Goal: Task Accomplishment & Management: Complete application form

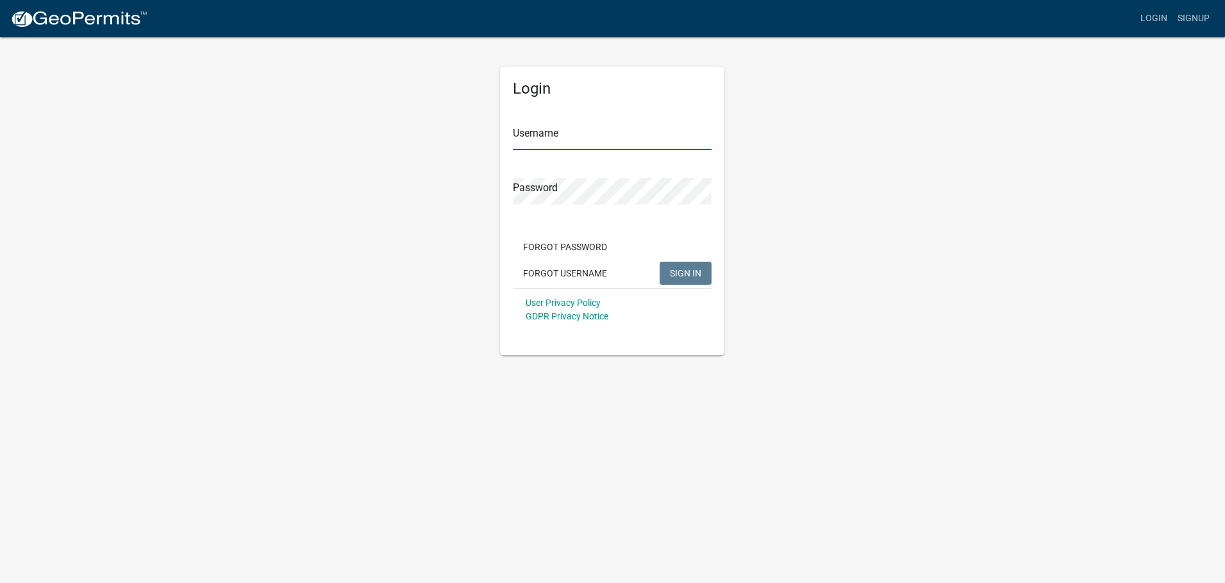
type input "Lightningxpressllc"
click at [702, 282] on button "SIGN IN" at bounding box center [686, 273] width 52 height 23
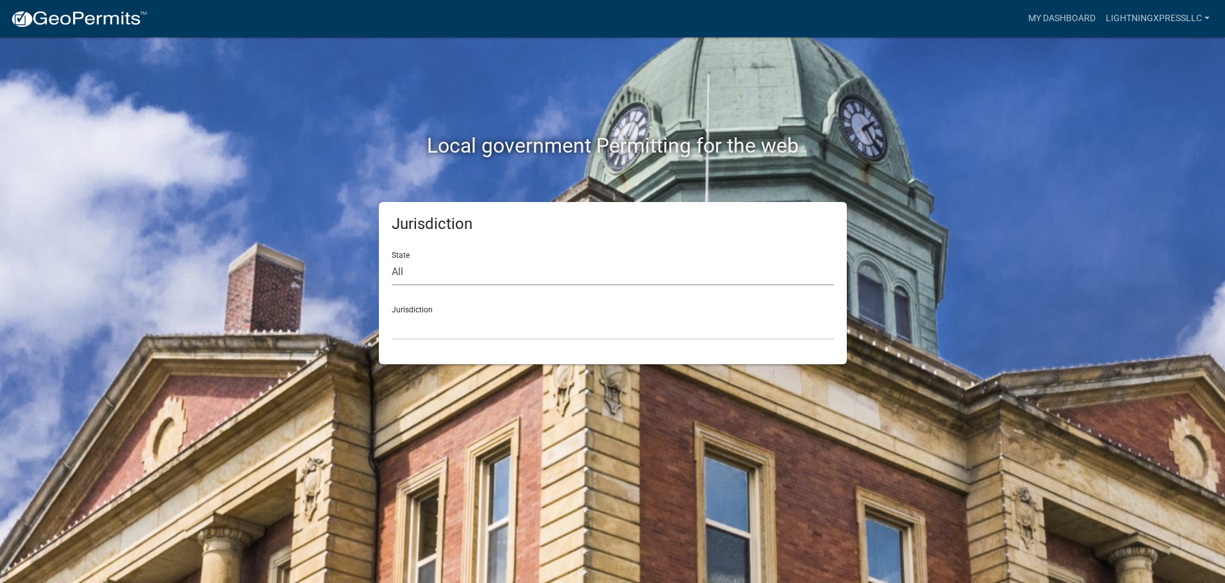
click at [464, 273] on select "All [US_STATE] [US_STATE] [US_STATE] [US_STATE] [US_STATE] [US_STATE] [US_STATE…" at bounding box center [613, 272] width 442 height 26
select select "[US_STATE]"
click at [392, 259] on select "All [US_STATE] [US_STATE] [US_STATE] [US_STATE] [US_STATE] [US_STATE] [US_STATE…" at bounding box center [613, 272] width 442 height 26
drag, startPoint x: 462, startPoint y: 286, endPoint x: 438, endPoint y: 326, distance: 46.0
click at [438, 326] on select "[GEOGRAPHIC_DATA], [US_STATE][PERSON_NAME][GEOGRAPHIC_DATA], [US_STATE][PERSON_…" at bounding box center [613, 326] width 442 height 26
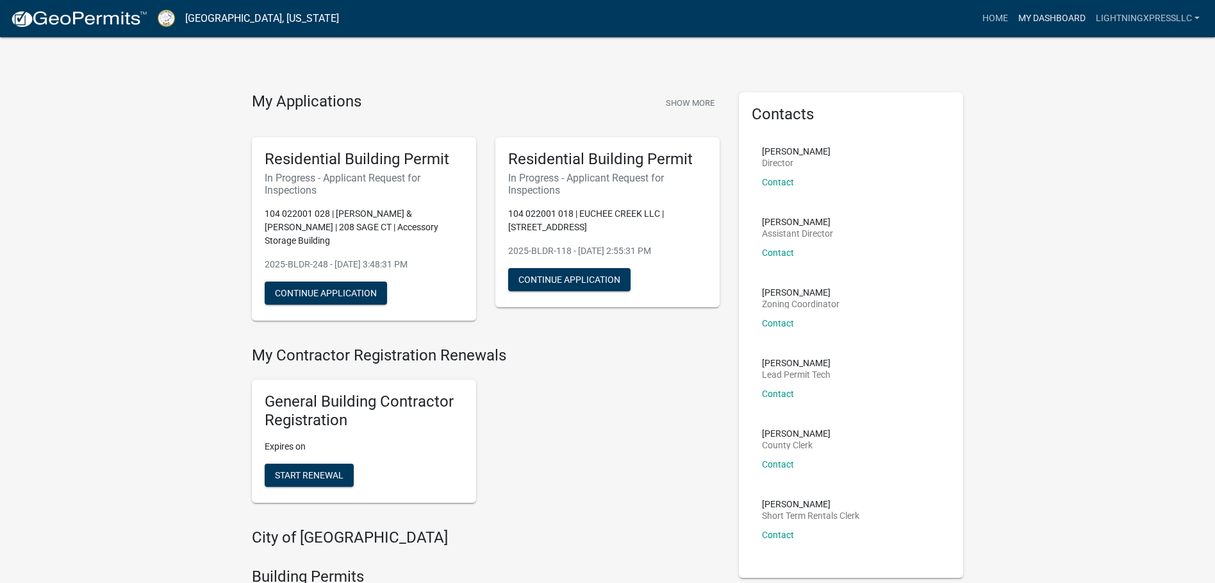
click at [1054, 15] on link "My Dashboard" at bounding box center [1052, 18] width 78 height 24
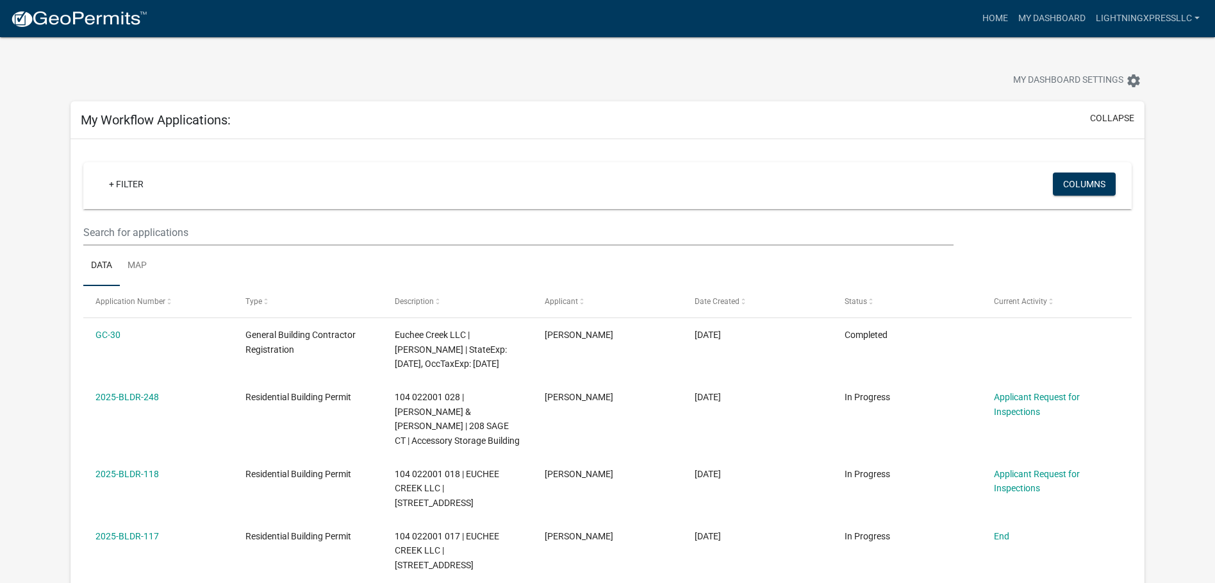
scroll to position [64, 0]
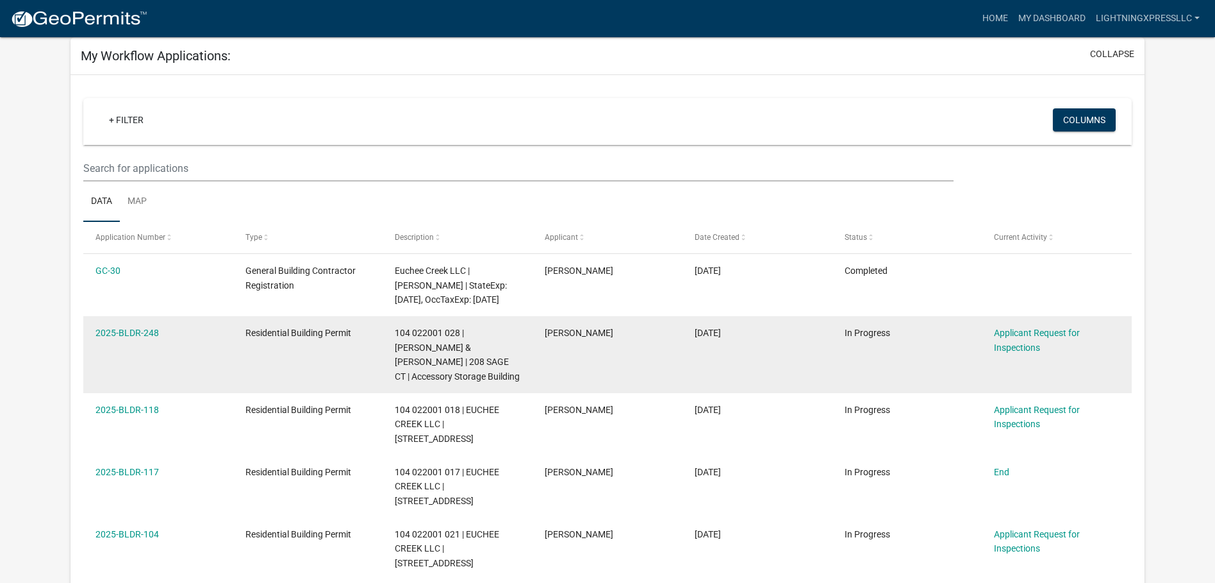
click at [1025, 338] on div "Applicant Request for Inspections" at bounding box center [1056, 340] width 125 height 29
click at [1024, 334] on link "Applicant Request for Inspections" at bounding box center [1037, 340] width 86 height 25
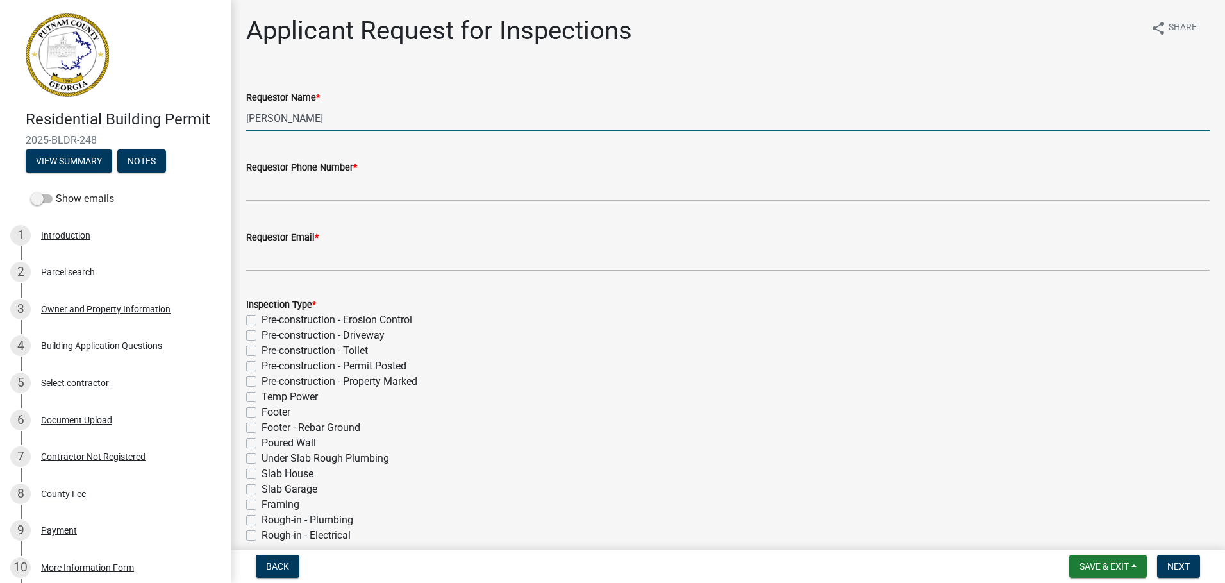
click at [328, 124] on input "[PERSON_NAME]" at bounding box center [727, 118] width 963 height 26
type input "[PERSON_NAME]"
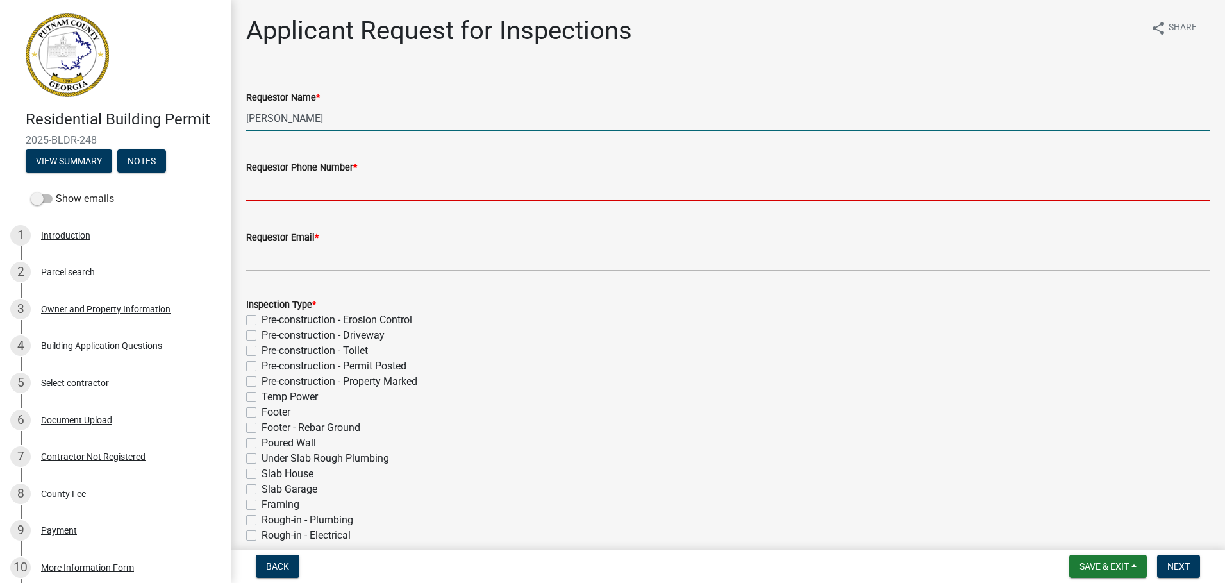
type input "6785246863"
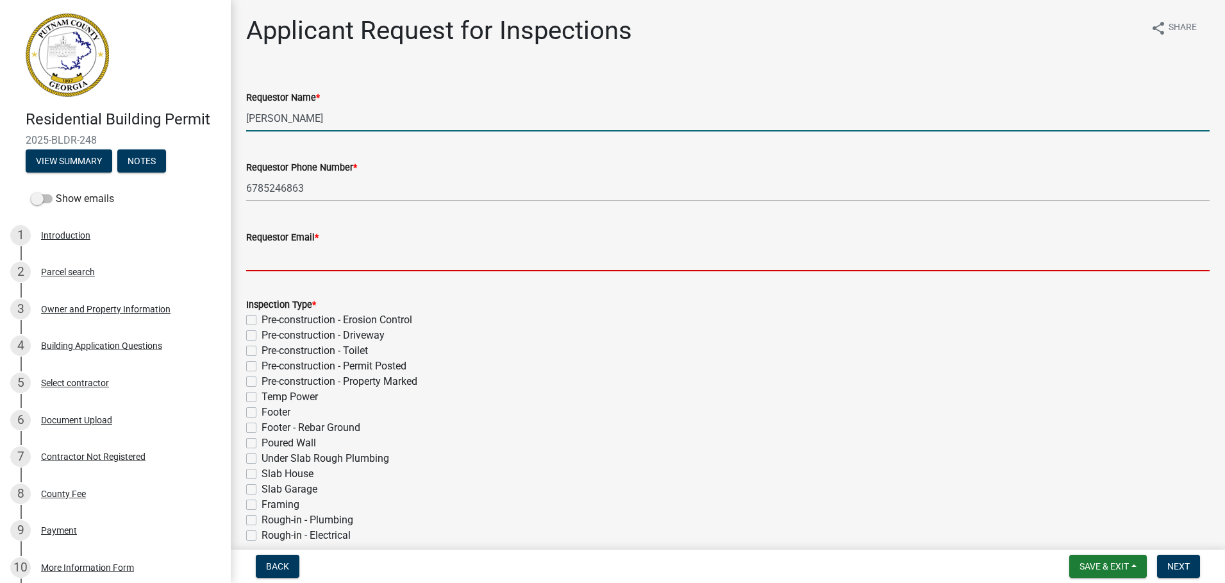
type input "[EMAIL_ADDRESS][DOMAIN_NAME]"
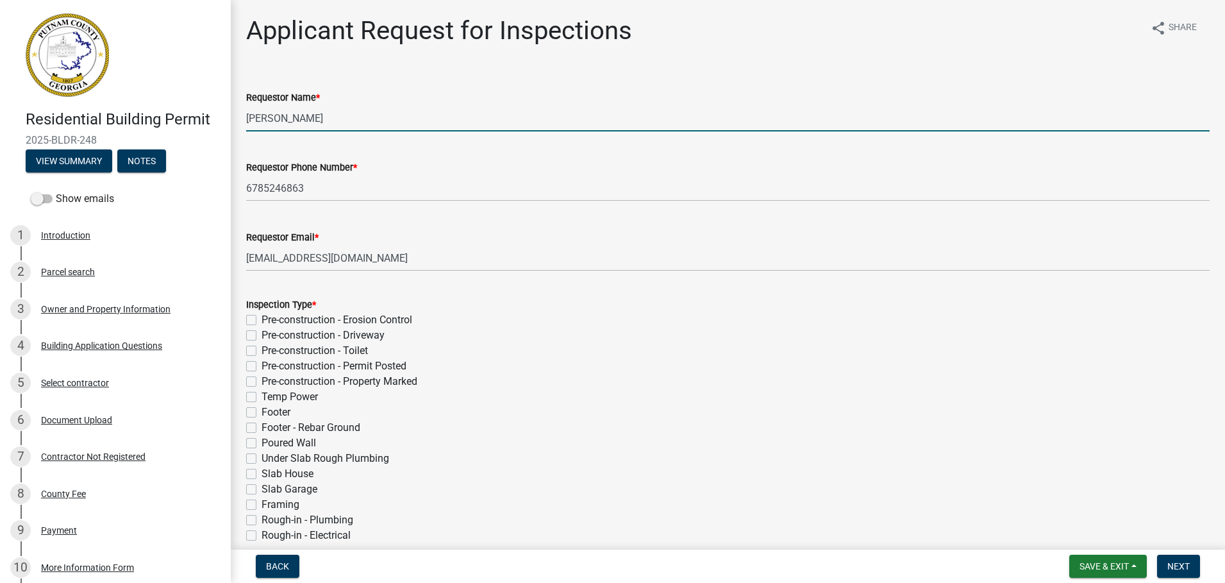
type input "[DATE]"
select select "10"
select select "2025"
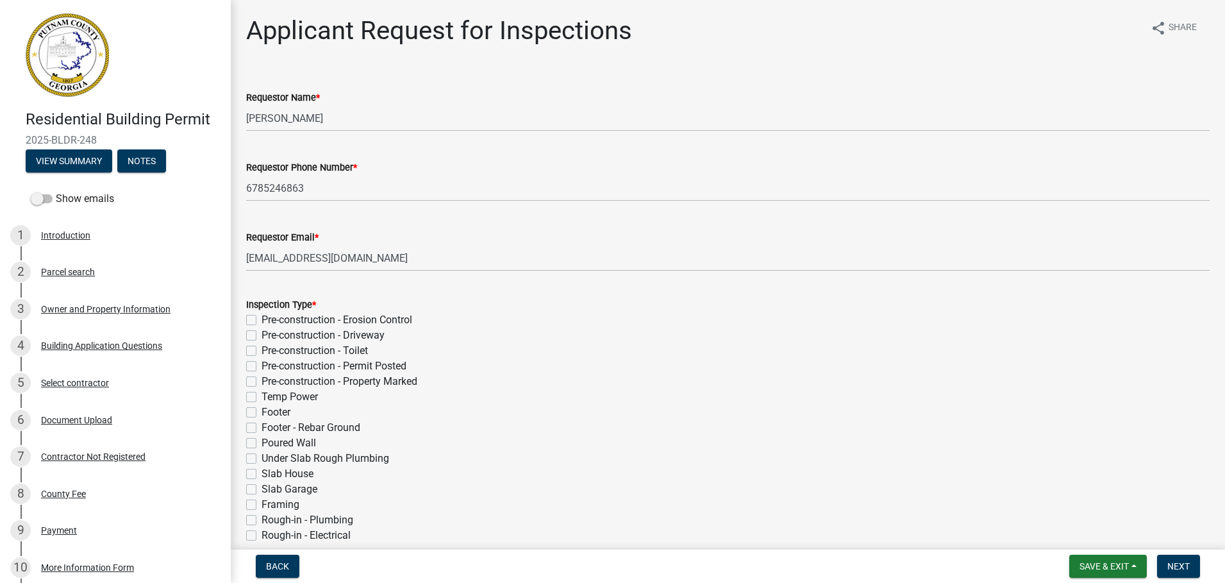
scroll to position [435, 0]
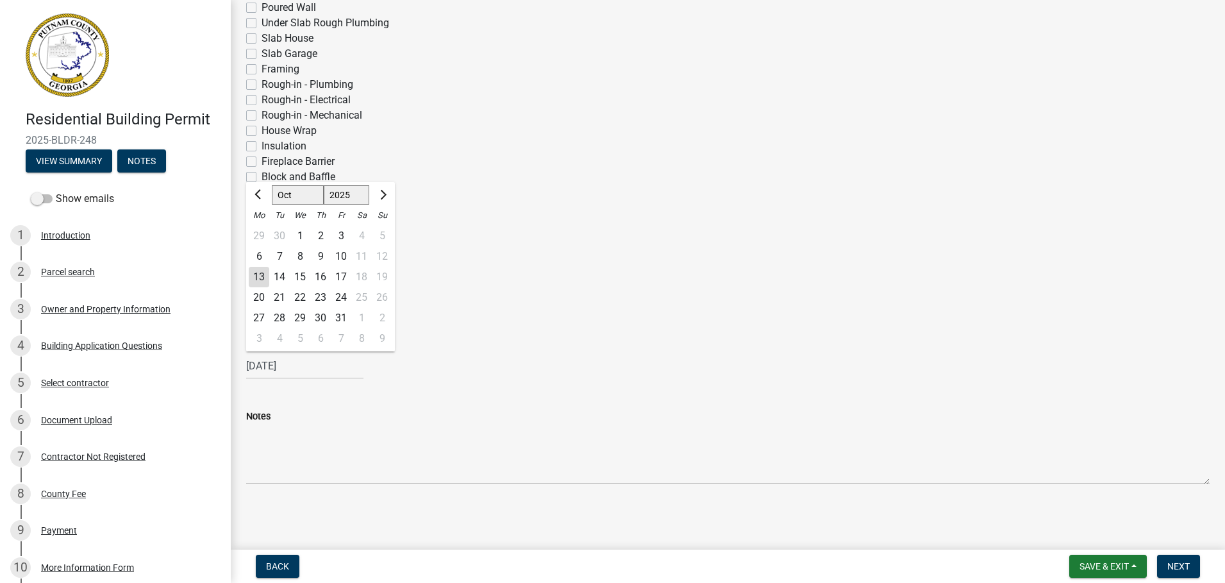
click at [269, 276] on div "14" at bounding box center [279, 277] width 21 height 21
type input "[DATE]"
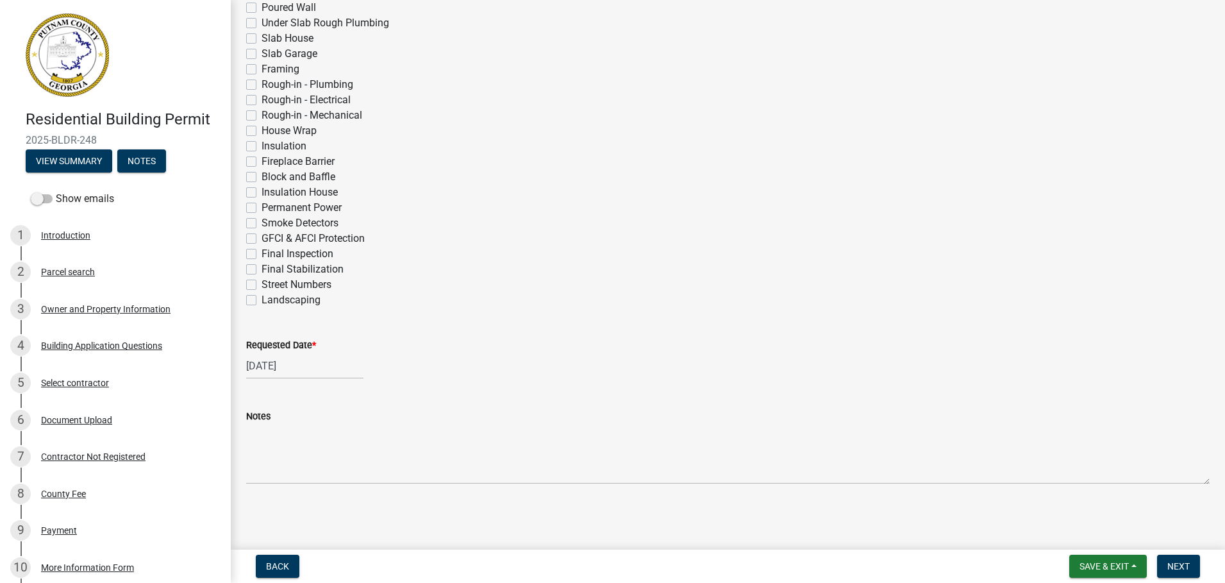
select select "10"
select select "2025"
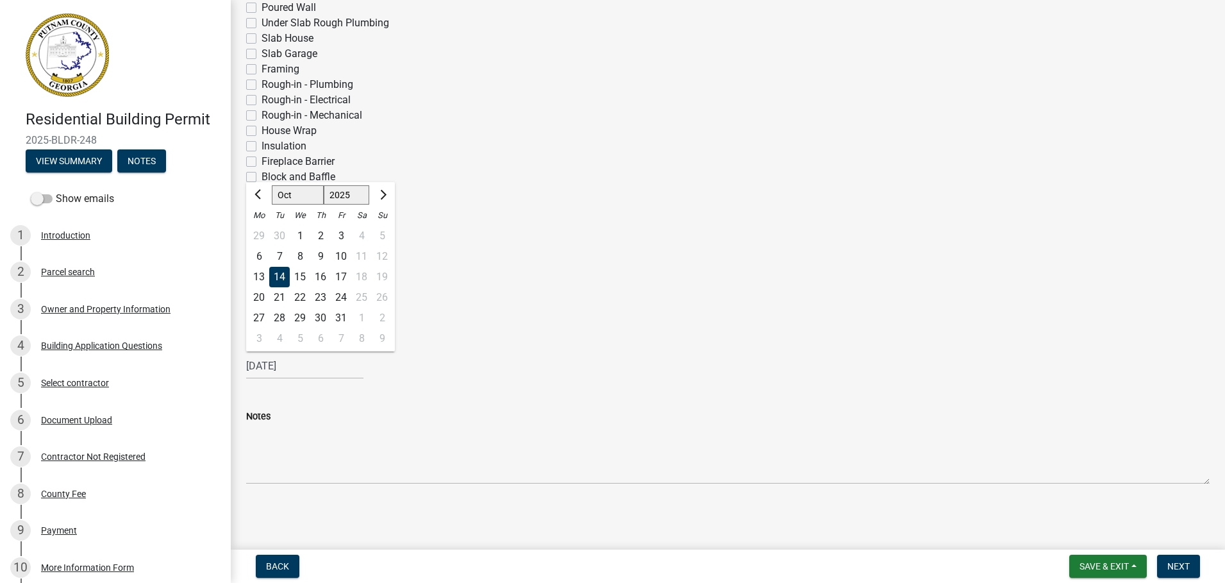
click at [292, 365] on div "[DATE] [PERSON_NAME] Apr May Jun [DATE] Aug Sep Oct Nov [DATE] 1526 1527 1528 1…" at bounding box center [304, 366] width 117 height 26
click at [261, 274] on div "13" at bounding box center [259, 277] width 21 height 21
type input "[DATE]"
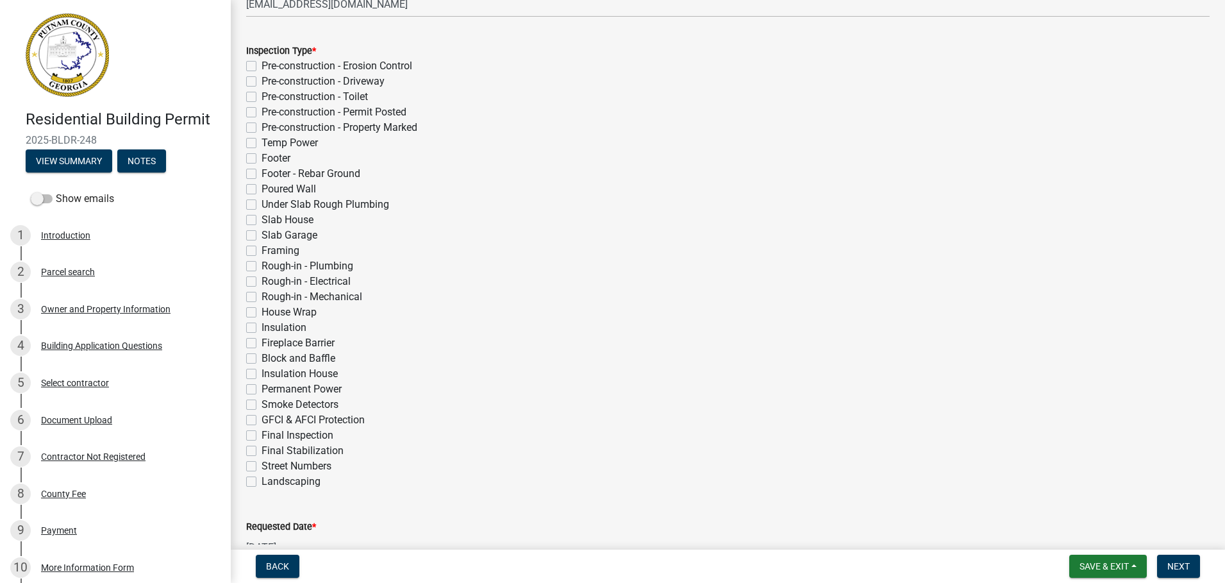
scroll to position [243, 0]
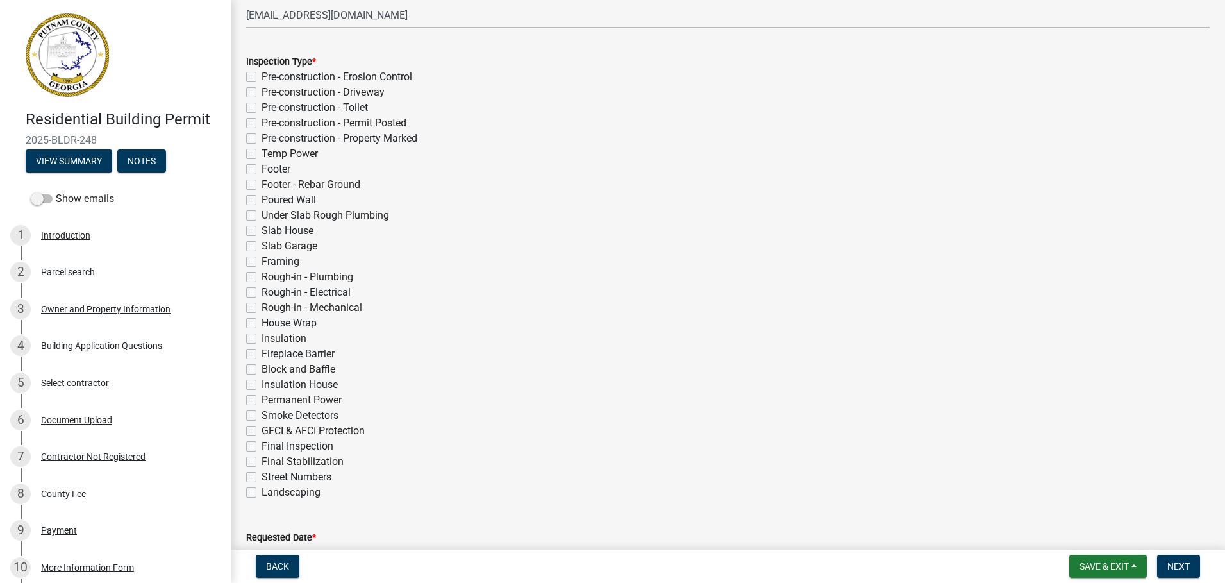
click at [262, 295] on label "Rough-in - Electrical" at bounding box center [306, 292] width 89 height 15
click at [262, 293] on input "Rough-in - Electrical" at bounding box center [266, 289] width 8 height 8
checkbox input "true"
checkbox input "false"
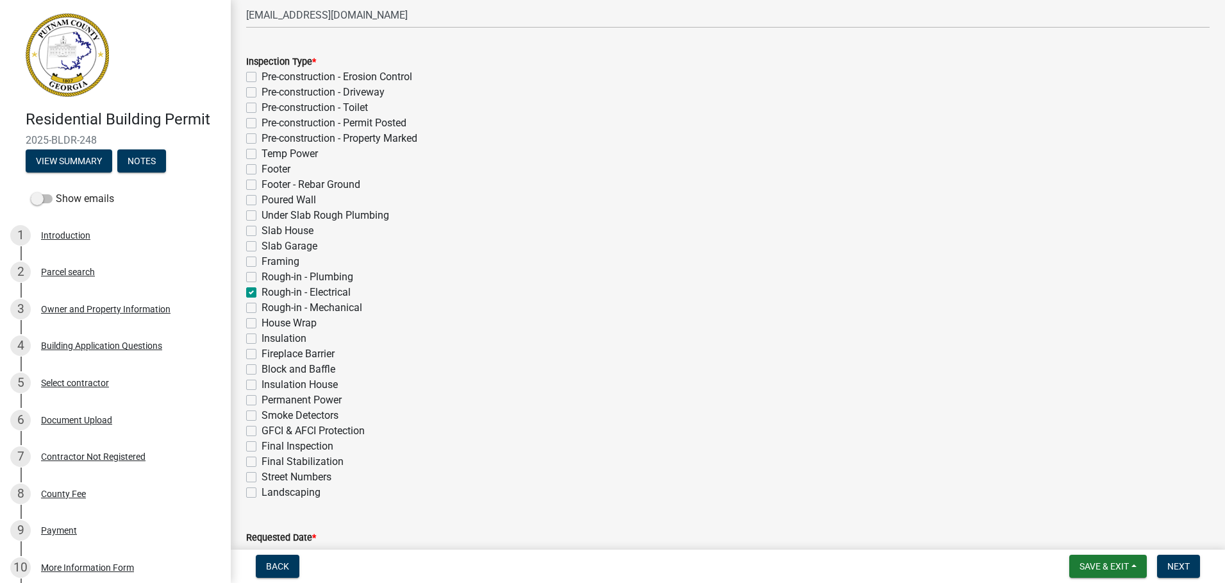
checkbox input "false"
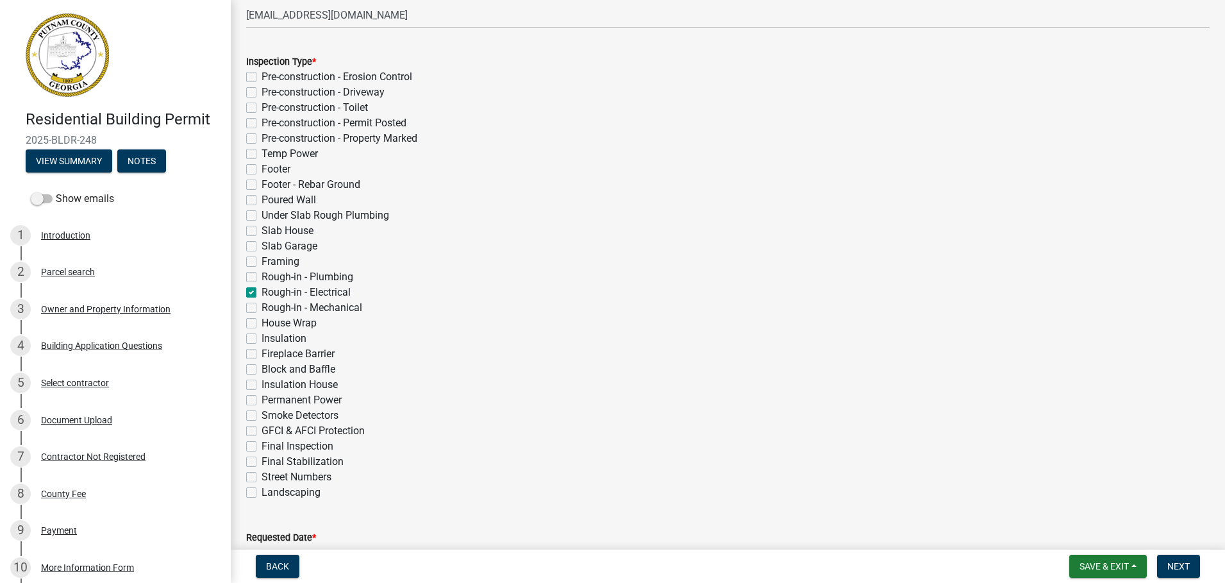
checkbox input "false"
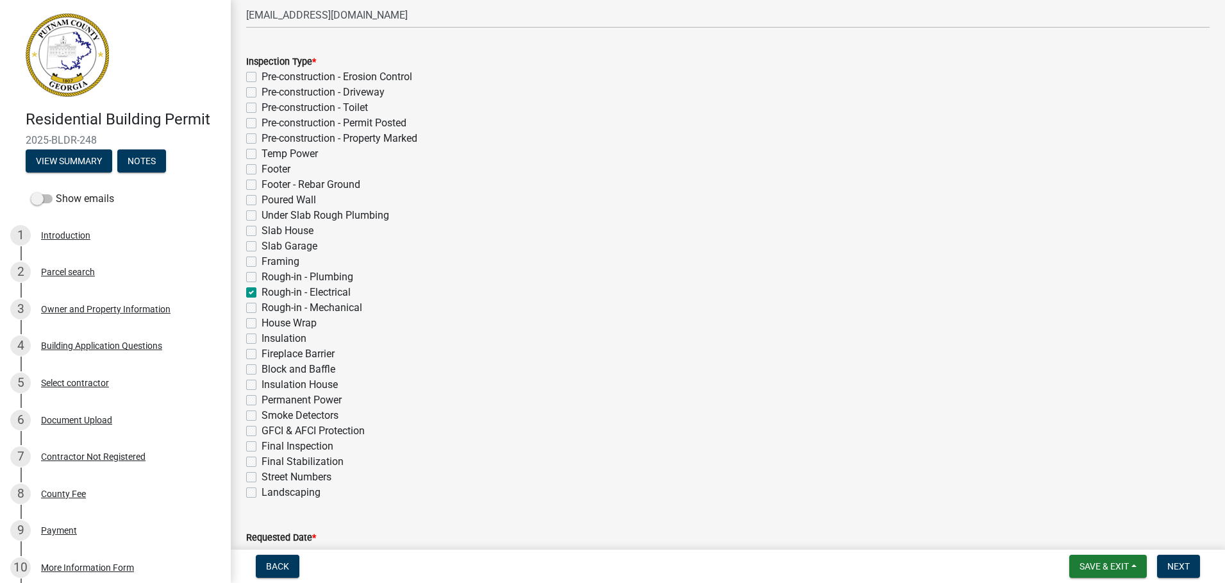
checkbox input "false"
checkbox input "true"
checkbox input "false"
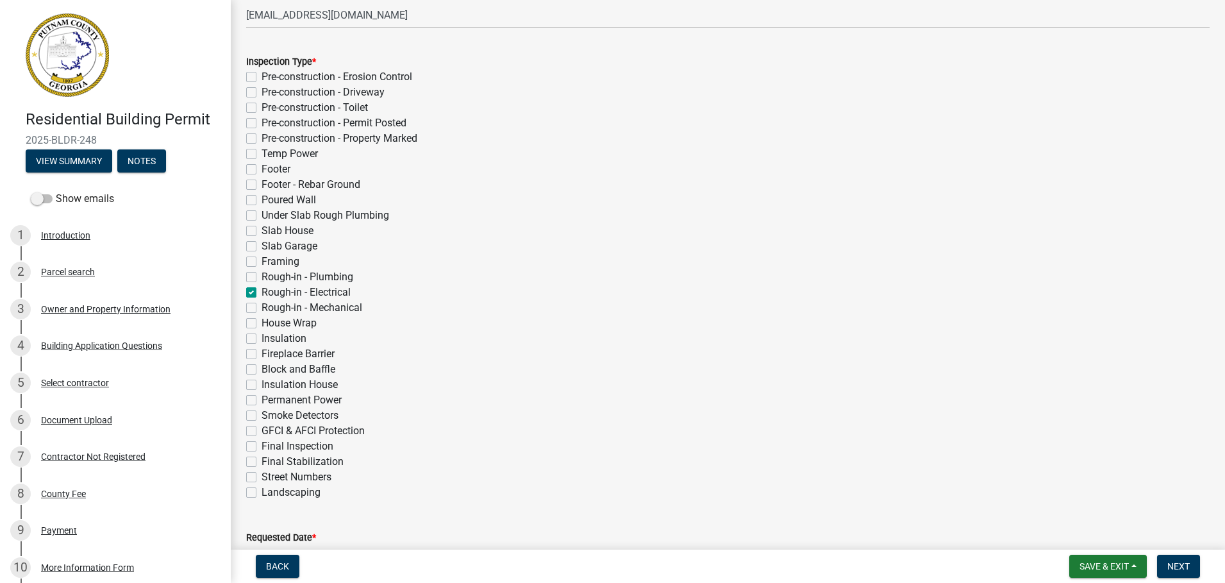
checkbox input "false"
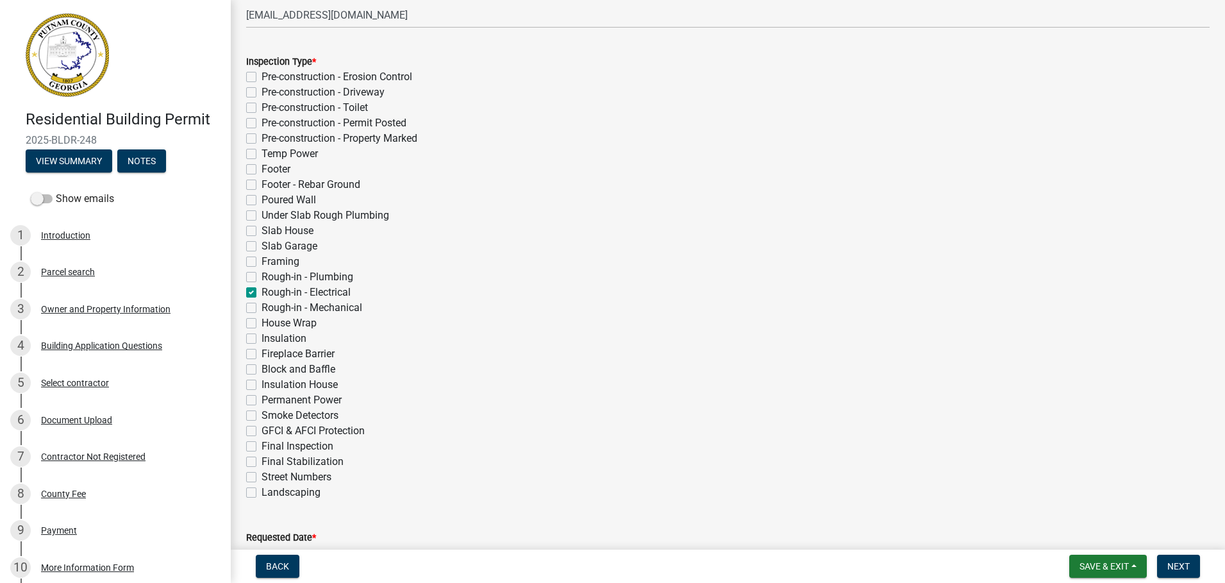
checkbox input "false"
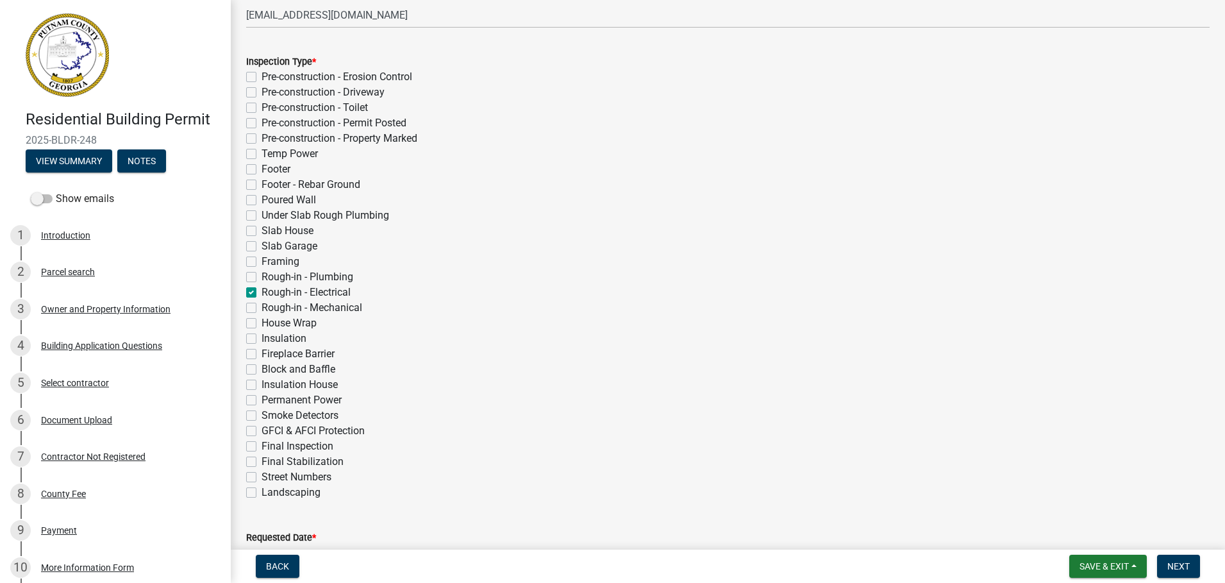
checkbox input "false"
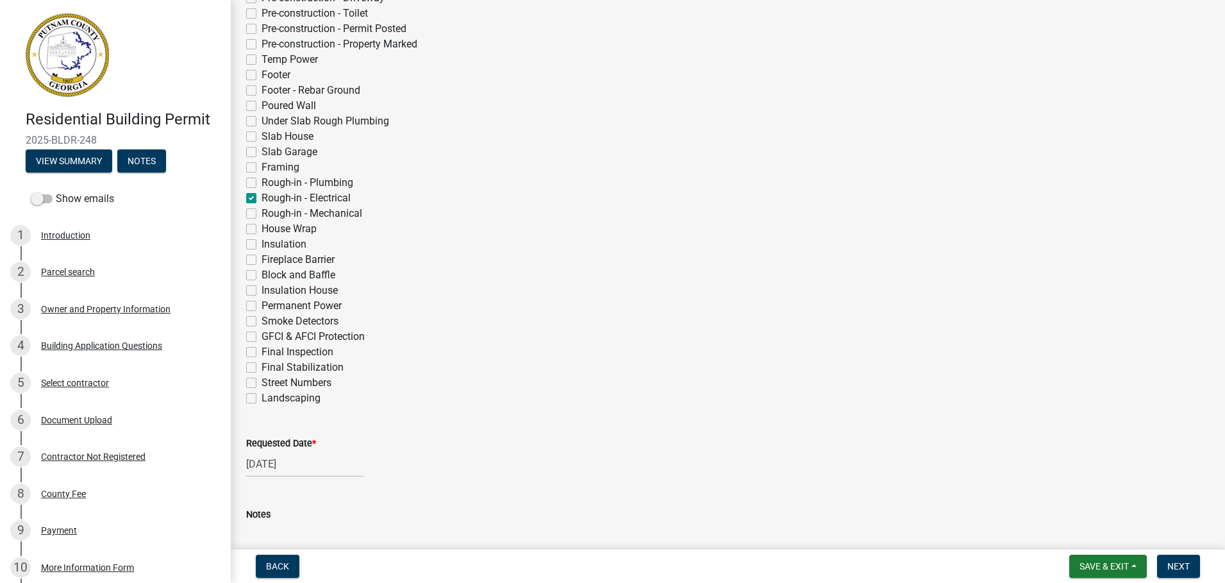
scroll to position [435, 0]
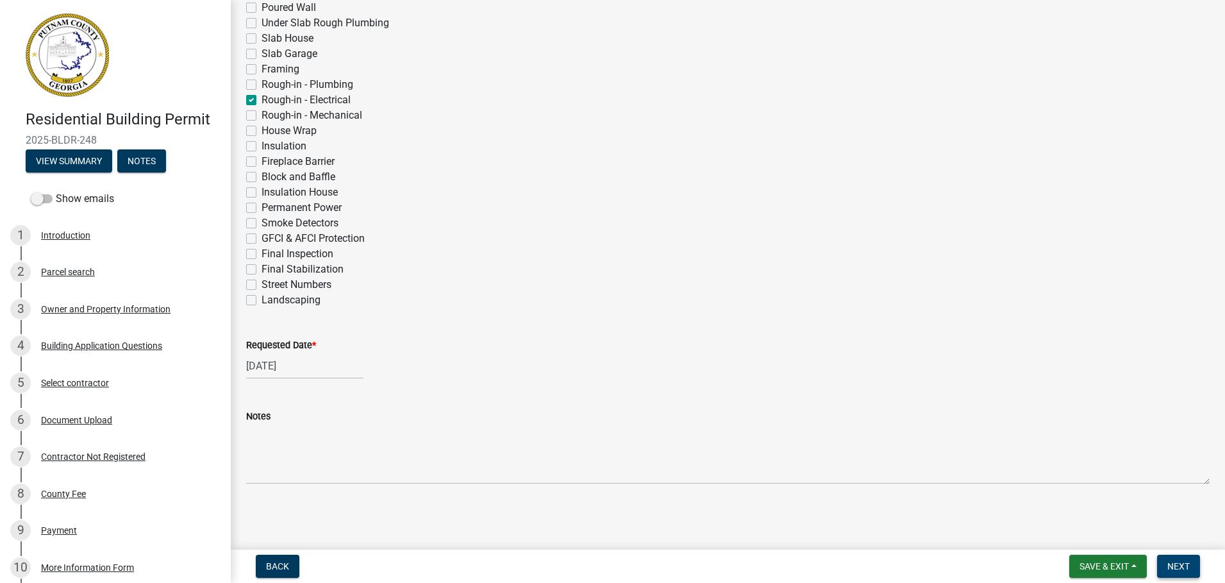
click at [1166, 563] on button "Next" at bounding box center [1178, 565] width 43 height 23
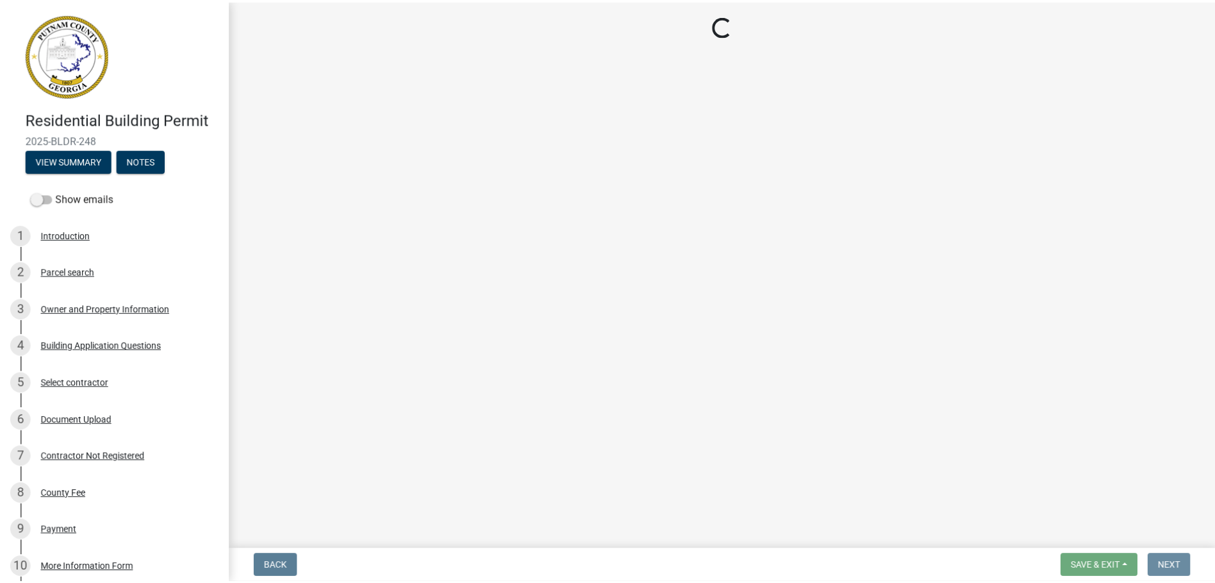
scroll to position [0, 0]
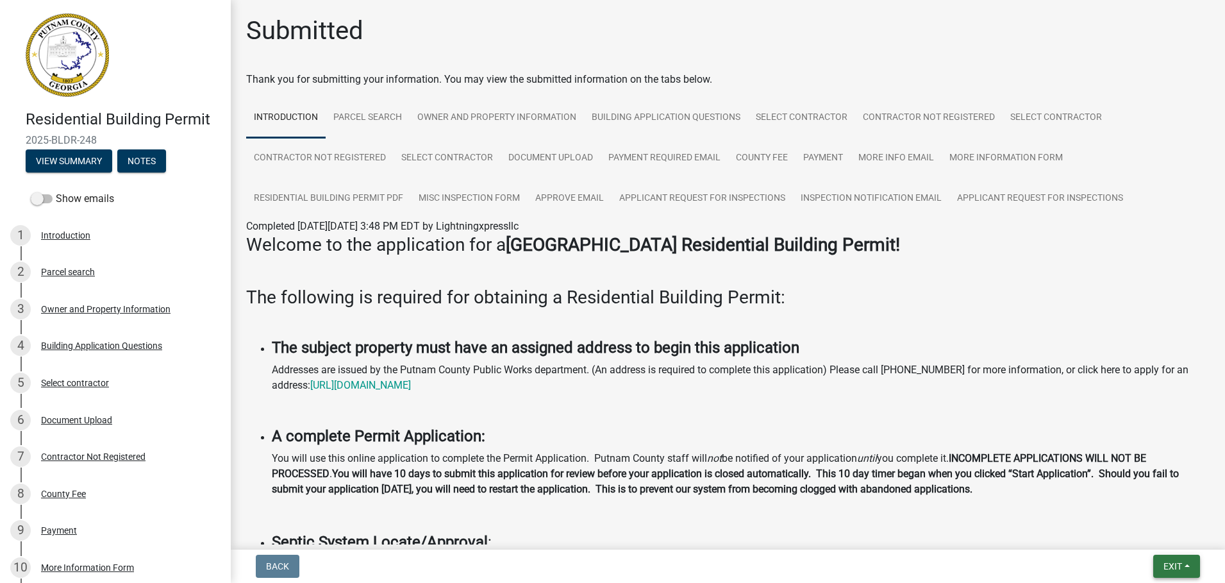
click at [1178, 571] on span "Exit" at bounding box center [1172, 566] width 19 height 10
click at [1138, 528] on button "Save & Exit" at bounding box center [1148, 532] width 103 height 31
